Goal: Task Accomplishment & Management: Use online tool/utility

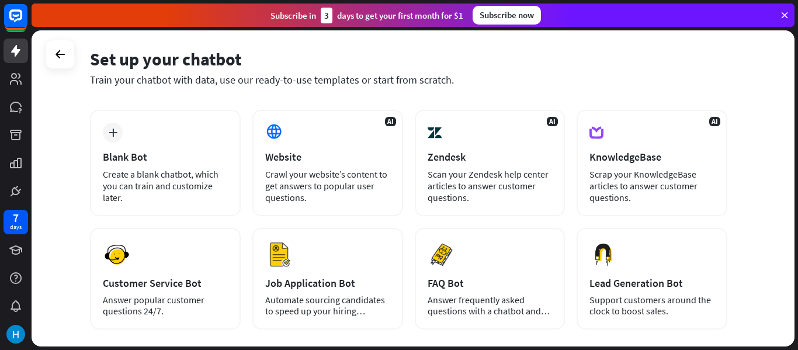
scroll to position [43, 0]
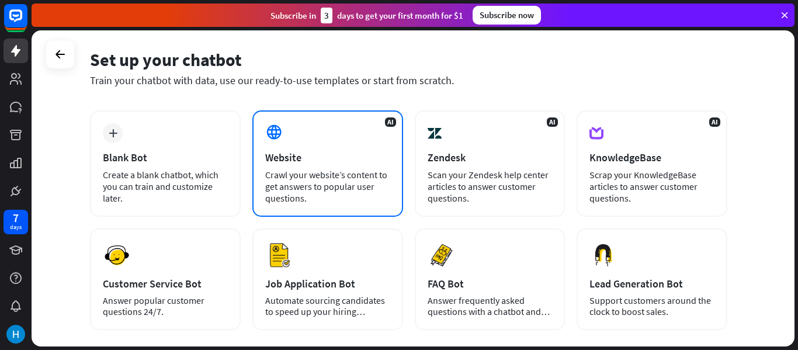
click at [353, 171] on div "Crawl your website’s content to get answers to popular user questions." at bounding box center [327, 186] width 125 height 35
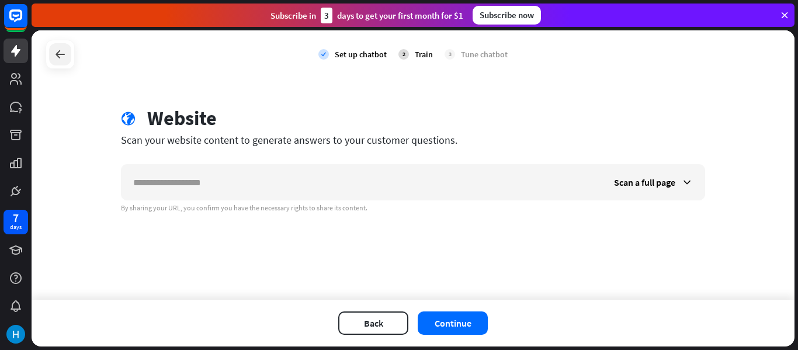
click at [55, 55] on icon at bounding box center [60, 54] width 14 height 14
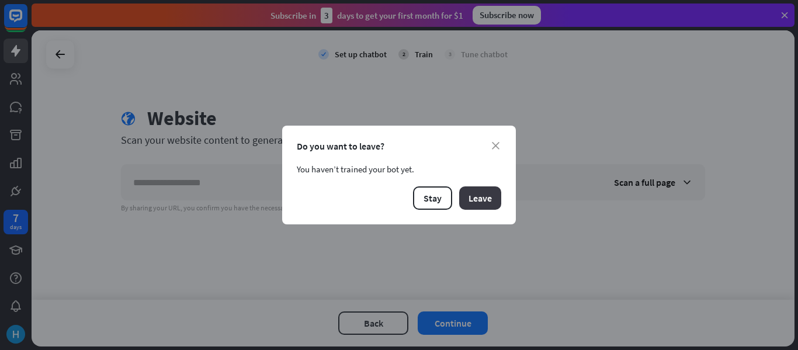
click at [491, 201] on button "Leave" at bounding box center [480, 197] width 42 height 23
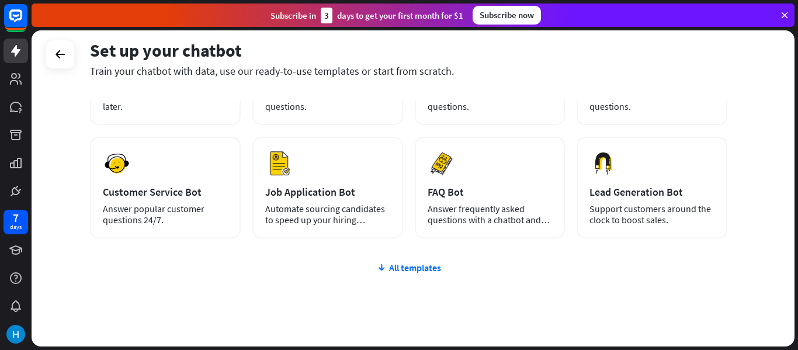
scroll to position [136, 0]
click at [421, 267] on div "All templates" at bounding box center [408, 267] width 637 height 12
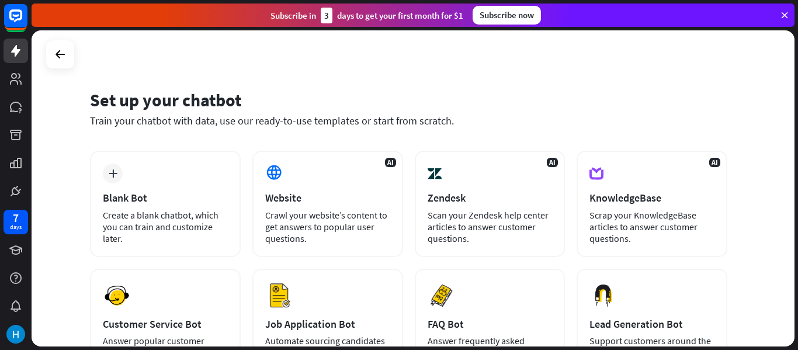
scroll to position [0, 0]
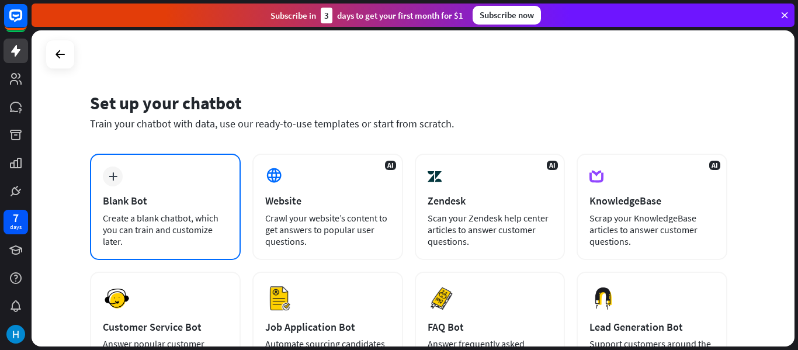
click at [212, 168] on div "plus Blank Bot Create a blank chatbot, which you can train and customize later." at bounding box center [165, 207] width 151 height 106
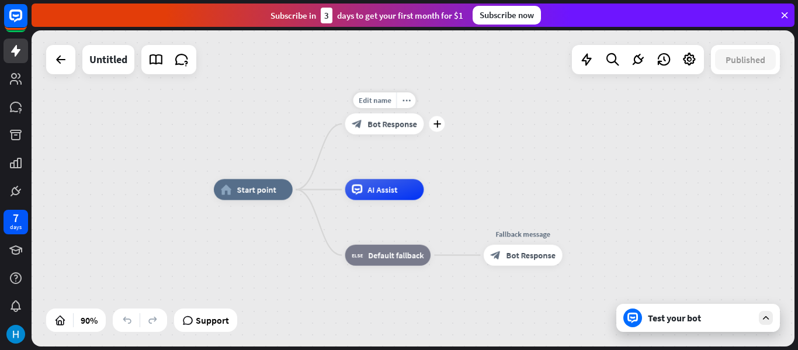
click at [369, 121] on span "Bot Response" at bounding box center [392, 124] width 49 height 11
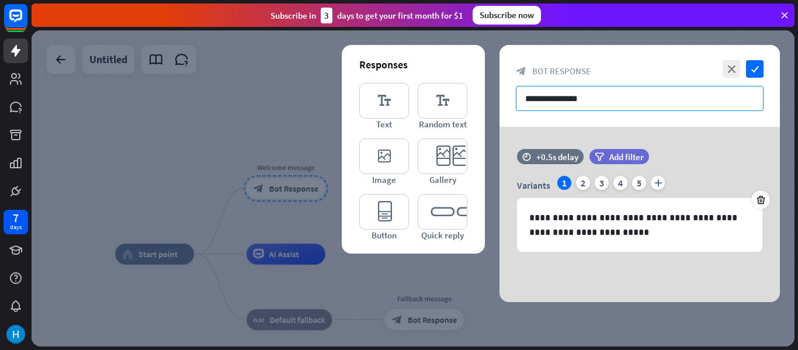
click at [636, 97] on input "**********" at bounding box center [640, 98] width 248 height 25
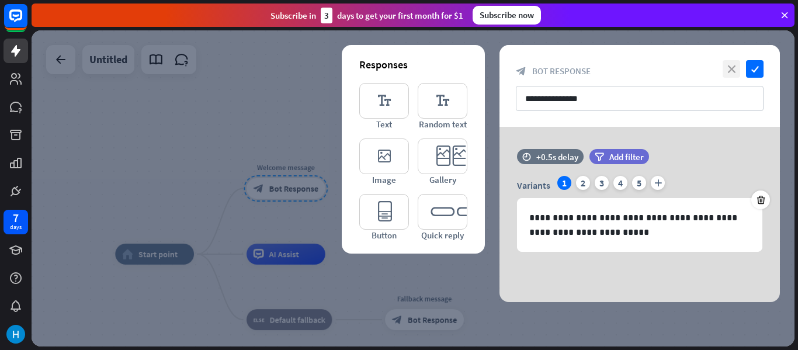
click at [738, 68] on icon "close" at bounding box center [732, 69] width 18 height 18
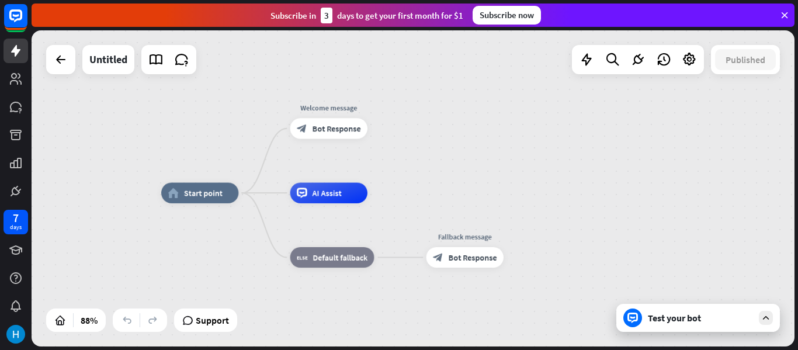
drag, startPoint x: 404, startPoint y: 276, endPoint x: 455, endPoint y: 215, distance: 79.2
click at [455, 215] on div "home_2 Start point Welcome message block_bot_response Bot Response AI Assist bl…" at bounding box center [498, 332] width 674 height 279
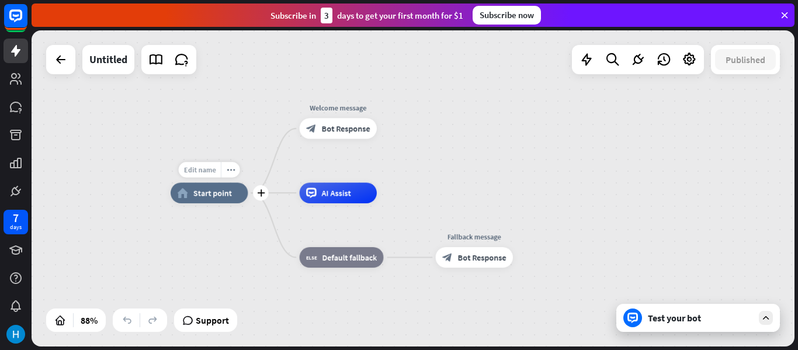
click at [199, 168] on span "Edit name" at bounding box center [199, 169] width 32 height 9
click at [212, 254] on div "home_2 Start point Welcome message block_bot_response Bot Response AI Assist bl…" at bounding box center [508, 332] width 674 height 279
click at [59, 57] on icon at bounding box center [61, 60] width 14 height 14
